Goal: Task Accomplishment & Management: Complete application form

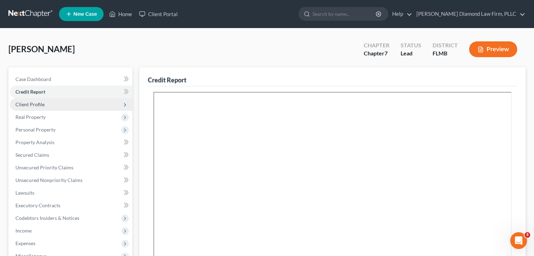
click at [26, 108] on span "Client Profile" at bounding box center [71, 104] width 122 height 13
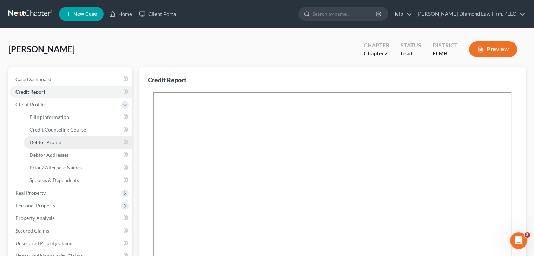
click at [56, 145] on link "Debtor Profile" at bounding box center [78, 142] width 108 height 13
select select "0"
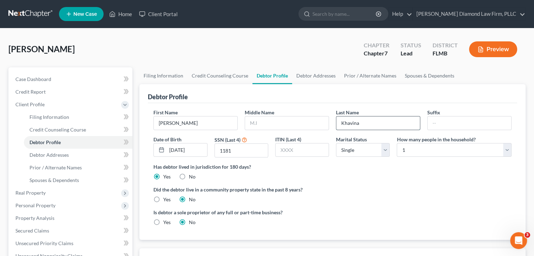
click at [380, 122] on input "Khavina" at bounding box center [377, 122] width 83 height 13
type input "Khavin"
click at [36, 90] on span "Credit Report" at bounding box center [30, 92] width 30 height 6
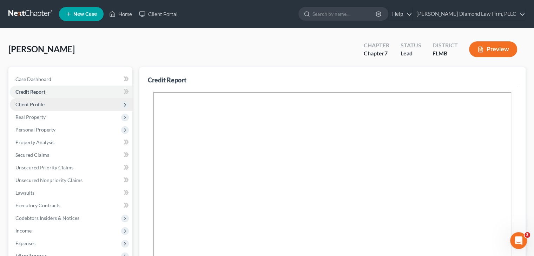
click at [34, 102] on span "Client Profile" at bounding box center [29, 104] width 29 height 6
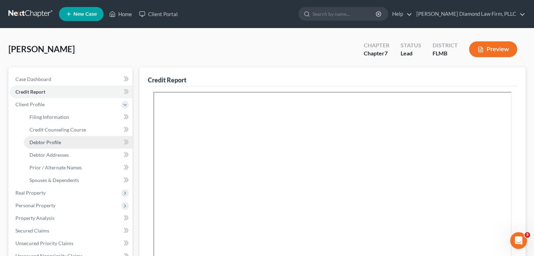
click at [48, 143] on span "Debtor Profile" at bounding box center [45, 142] width 32 height 6
select select "0"
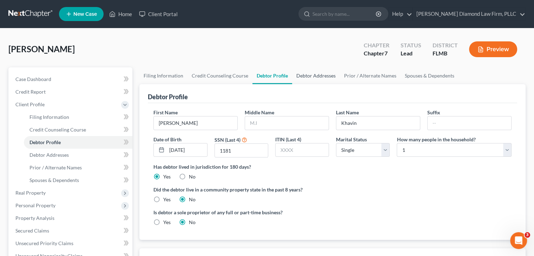
click at [310, 77] on link "Debtor Addresses" at bounding box center [316, 75] width 48 height 17
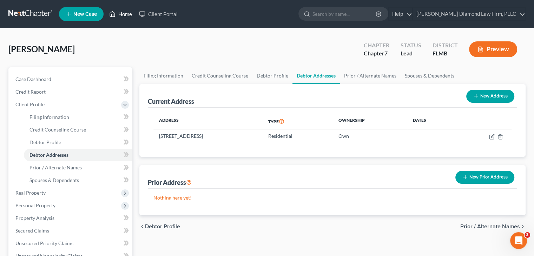
click at [116, 13] on link "Home" at bounding box center [121, 14] width 30 height 13
